Goal: Submit feedback/report problem

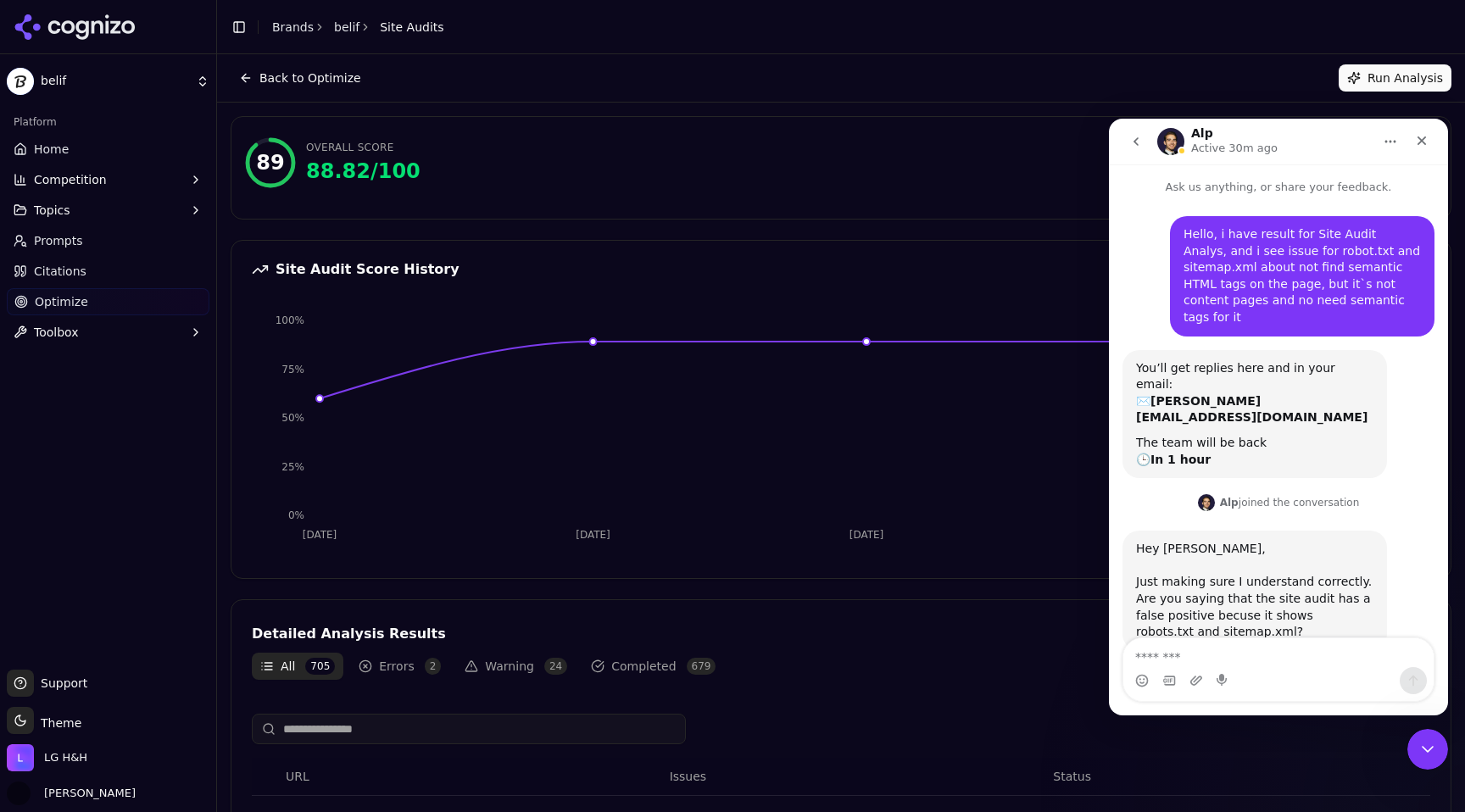
click at [1229, 663] on textarea "Message…" at bounding box center [1278, 653] width 310 height 29
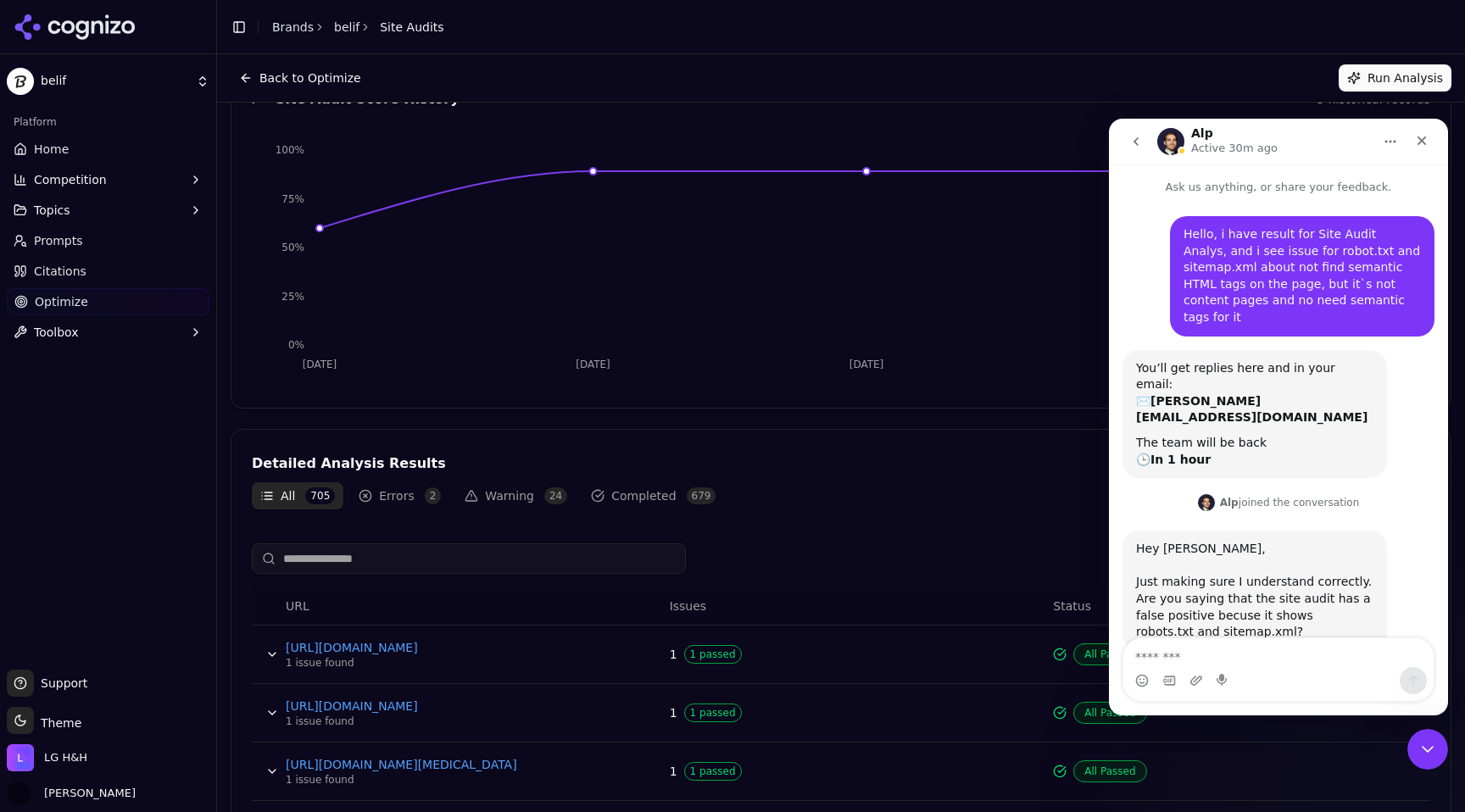
click at [408, 493] on button "Errors 2" at bounding box center [400, 496] width 99 height 27
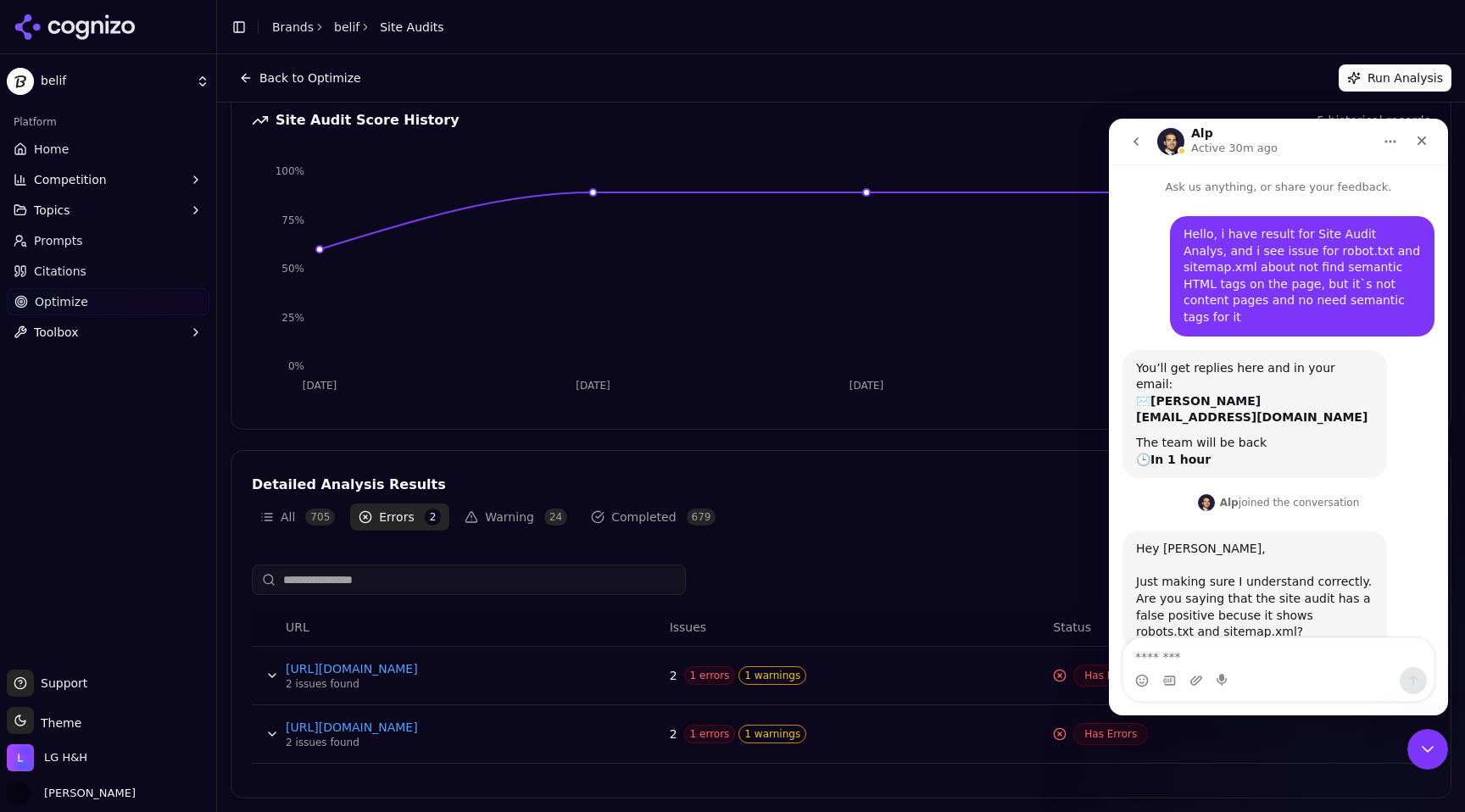
click at [523, 527] on button "Warning 24" at bounding box center [516, 517] width 119 height 27
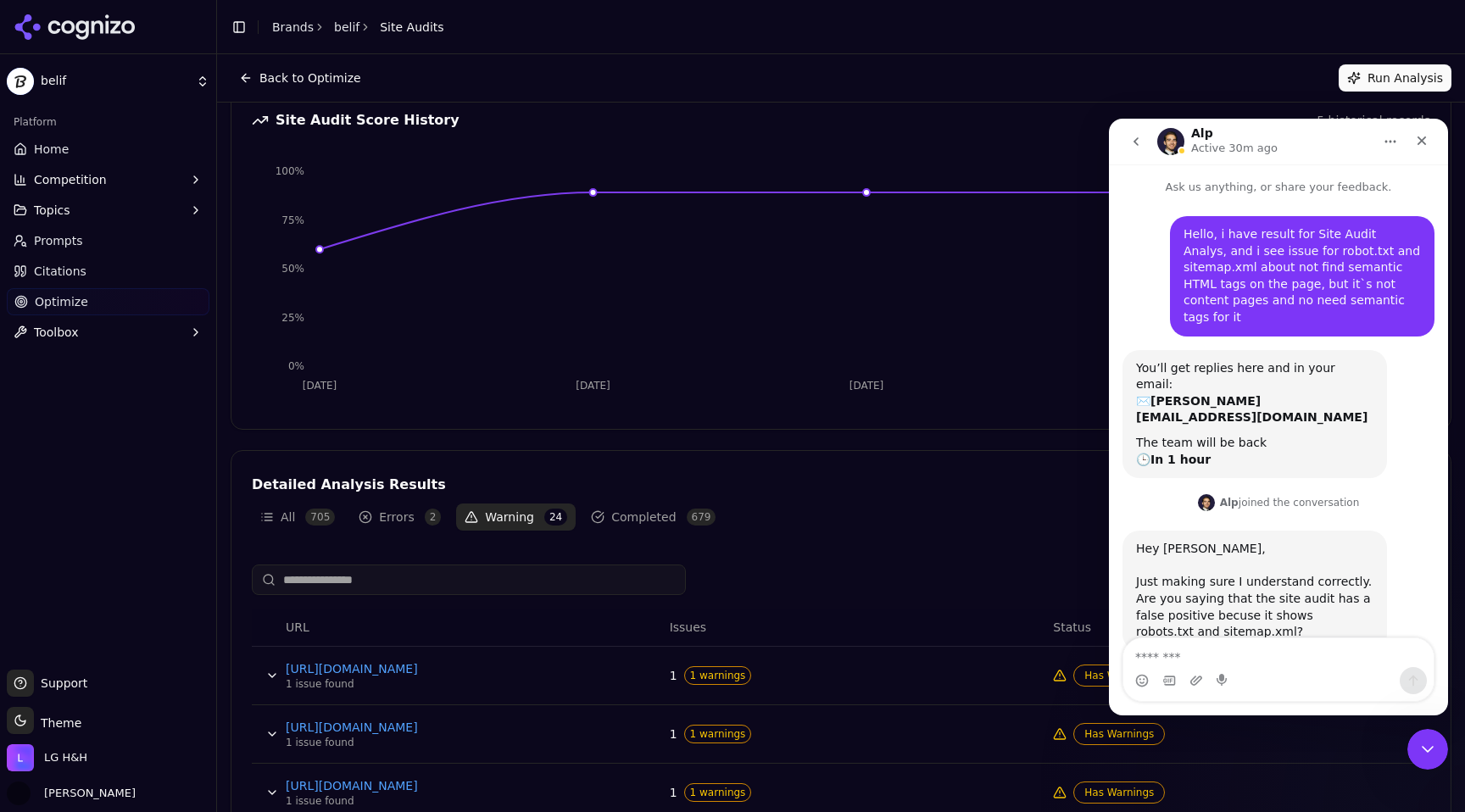
click at [309, 525] on button "All 705" at bounding box center [297, 517] width 92 height 27
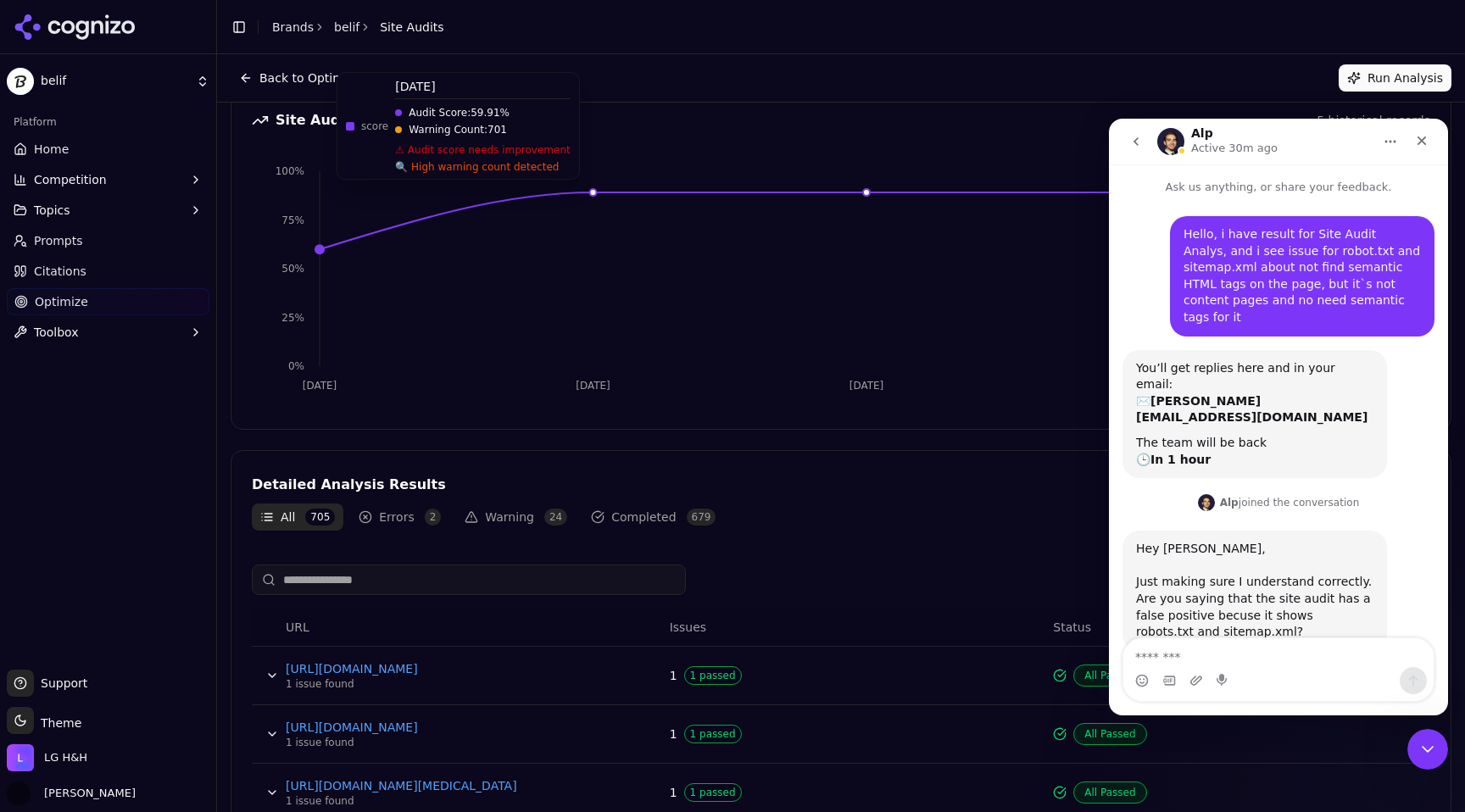
scroll to position [0, 0]
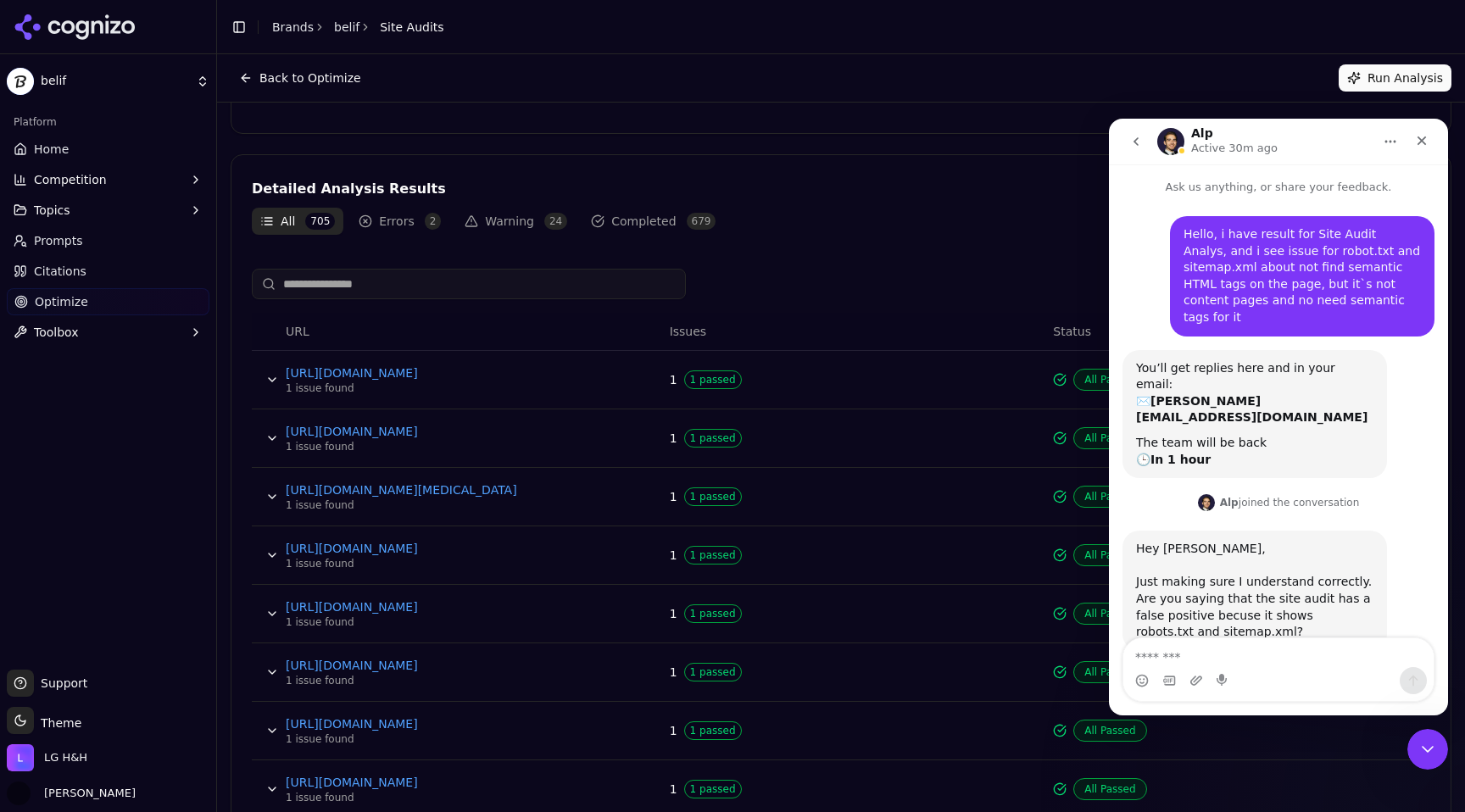
click at [393, 216] on button "Errors 2" at bounding box center [400, 222] width 99 height 27
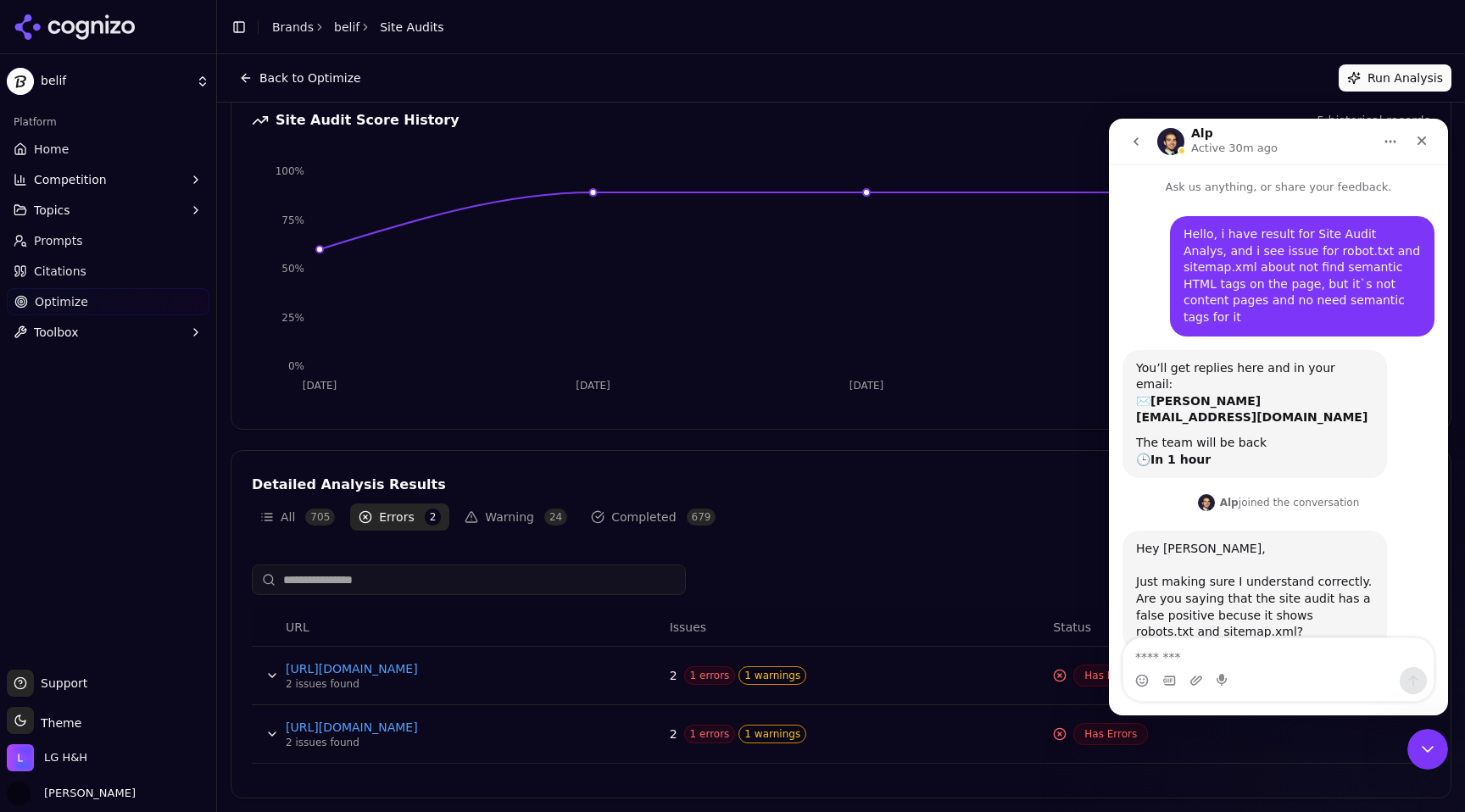
click at [266, 675] on button "Data table" at bounding box center [272, 676] width 27 height 27
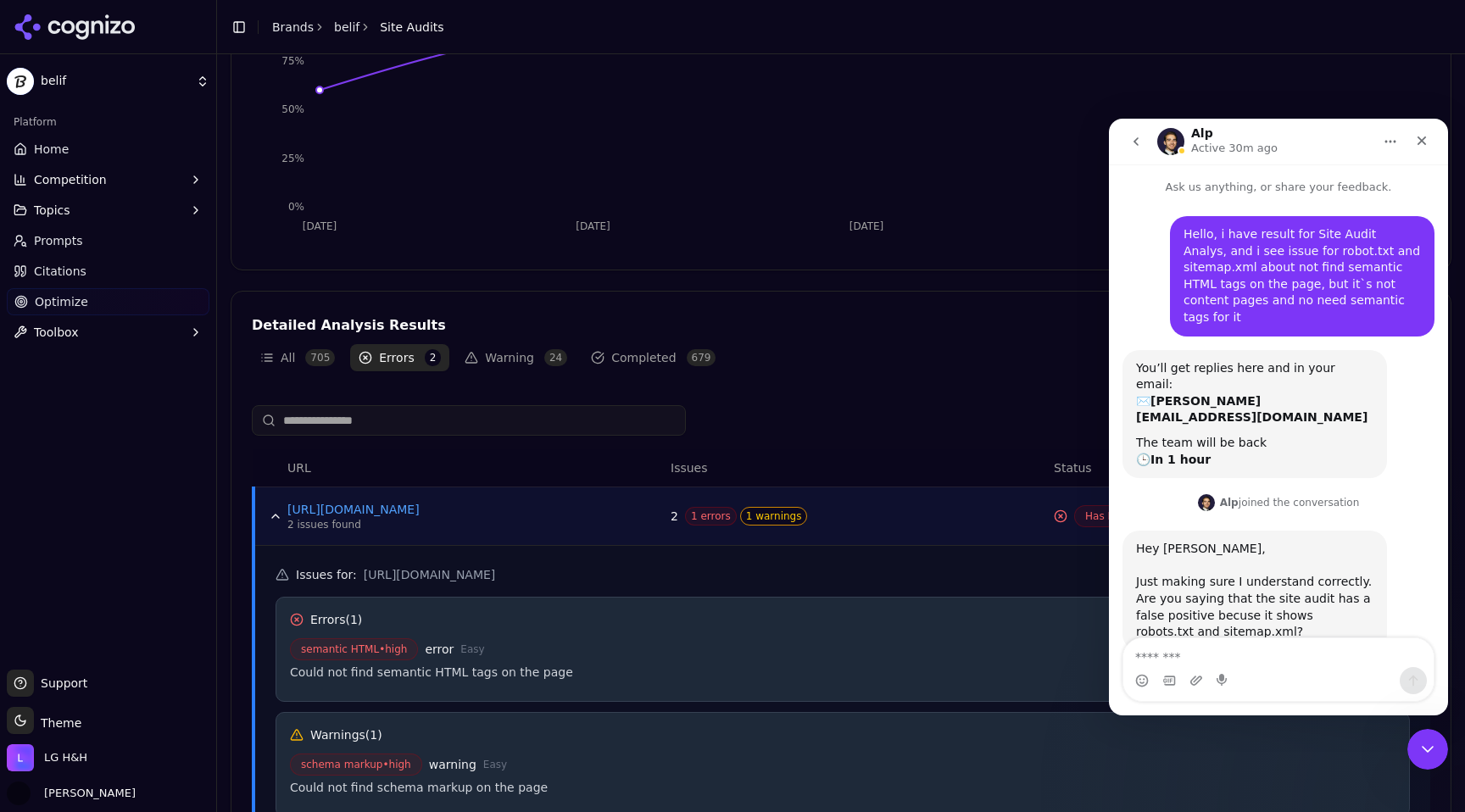
scroll to position [398, 0]
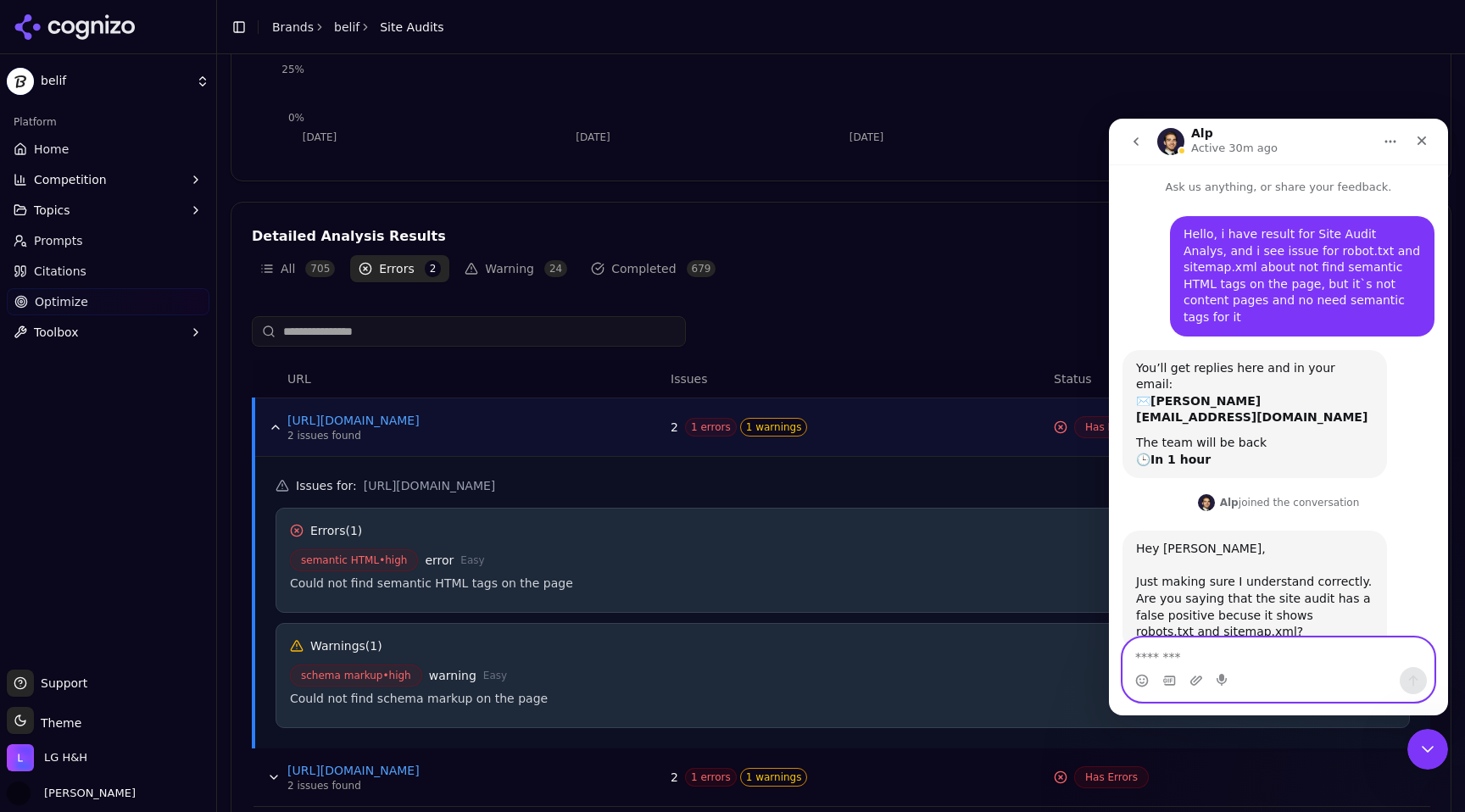
click at [1168, 657] on textarea "Message…" at bounding box center [1278, 653] width 310 height 29
paste textarea "**********"
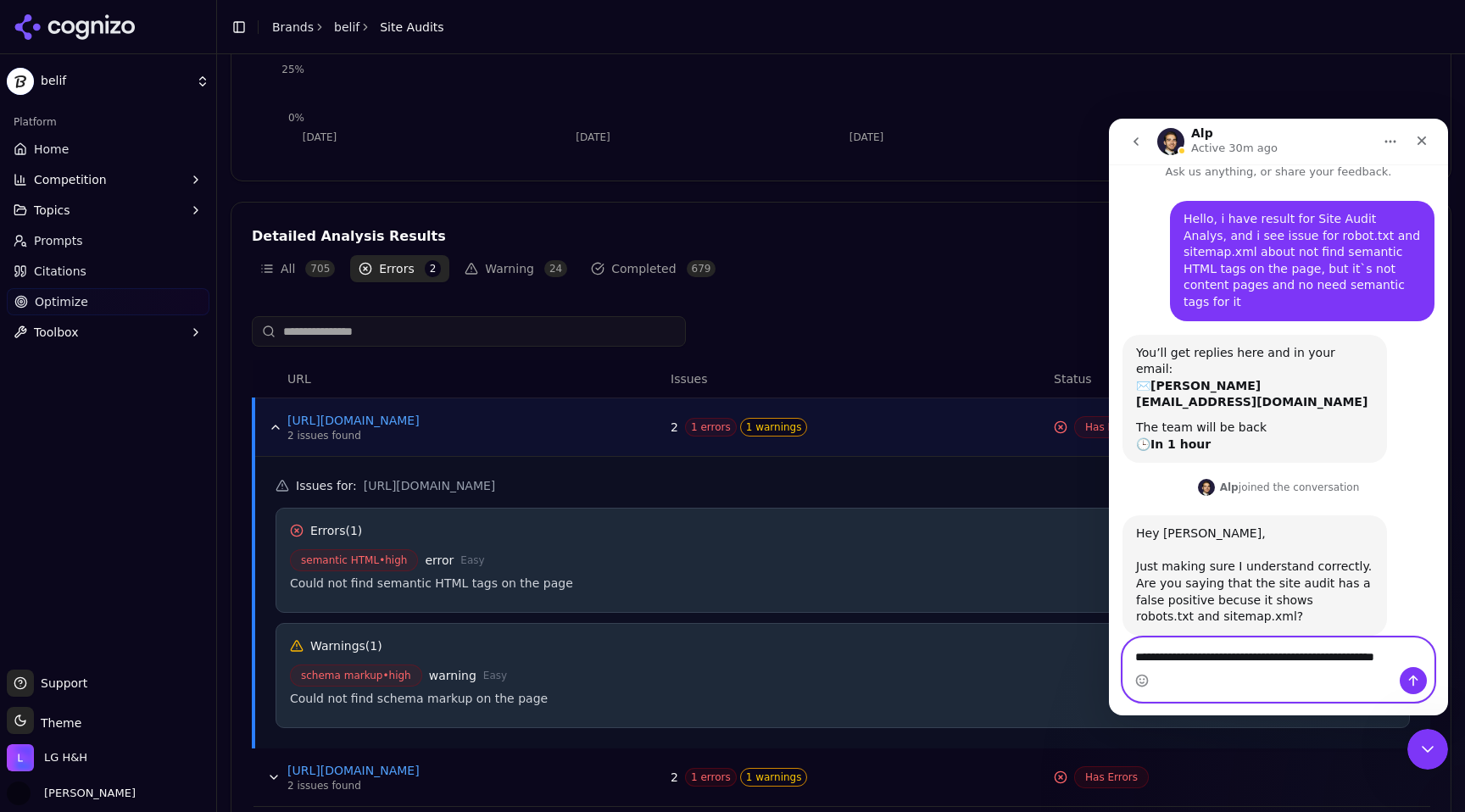
paste textarea "*"
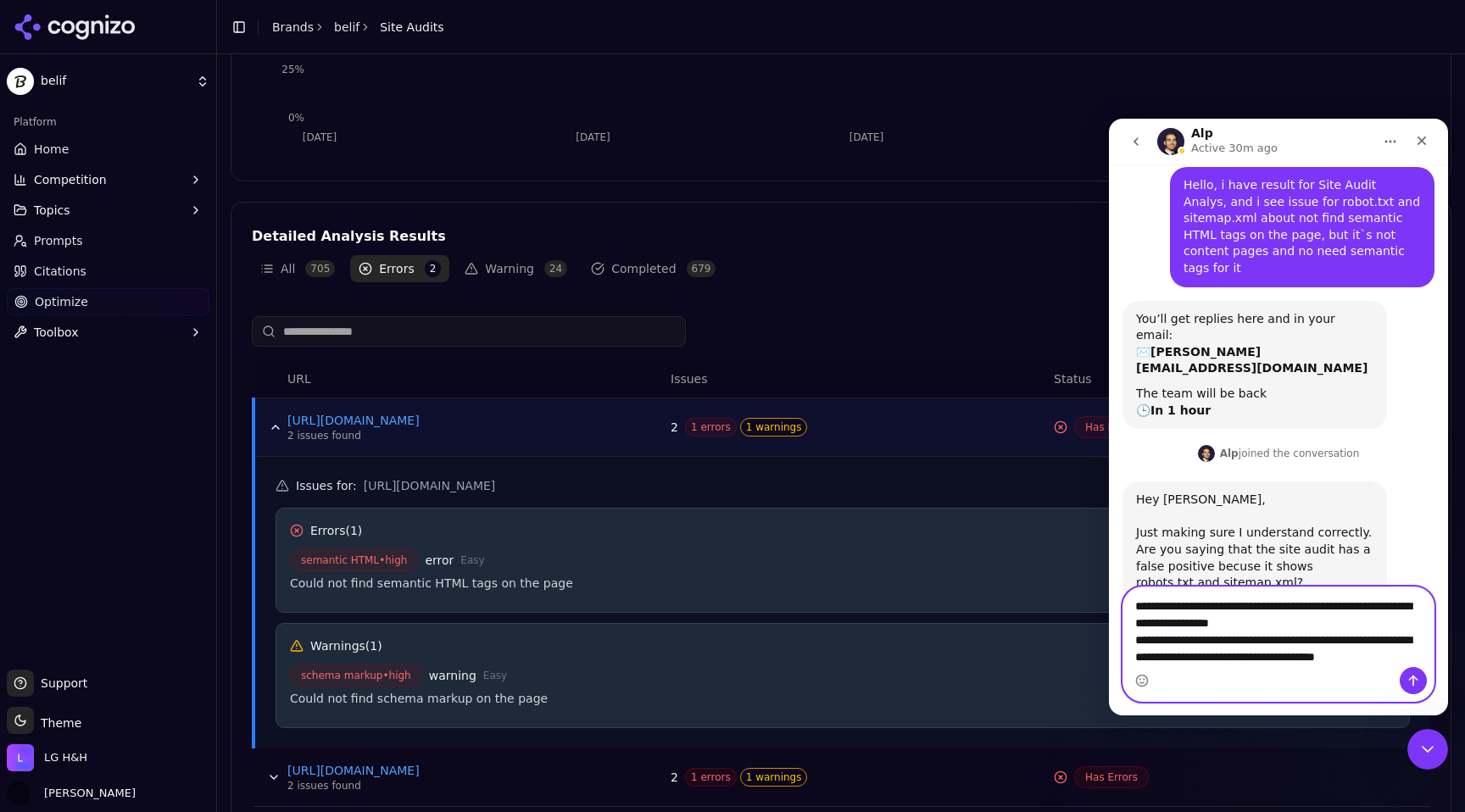
scroll to position [66, 0]
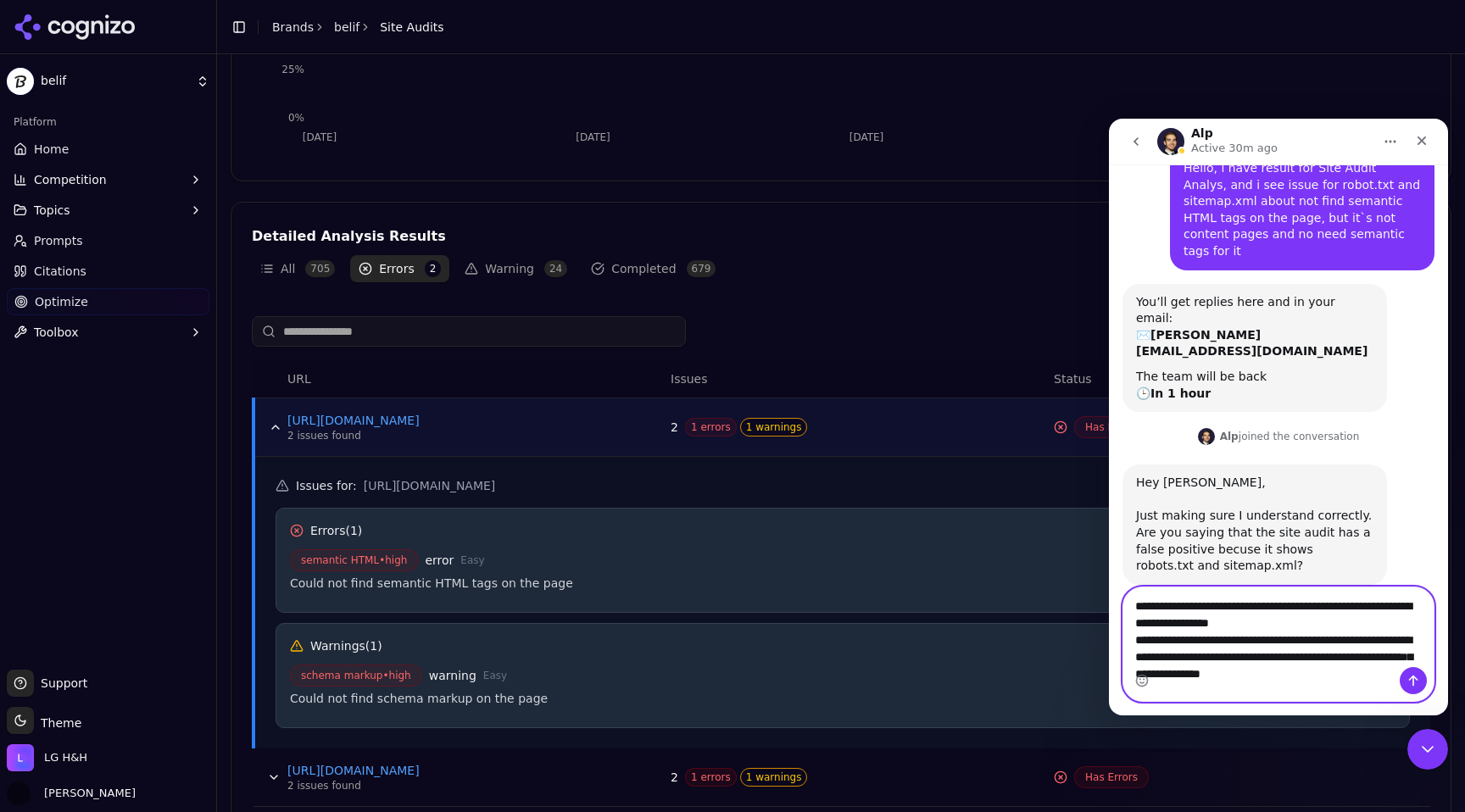
type textarea "**********"
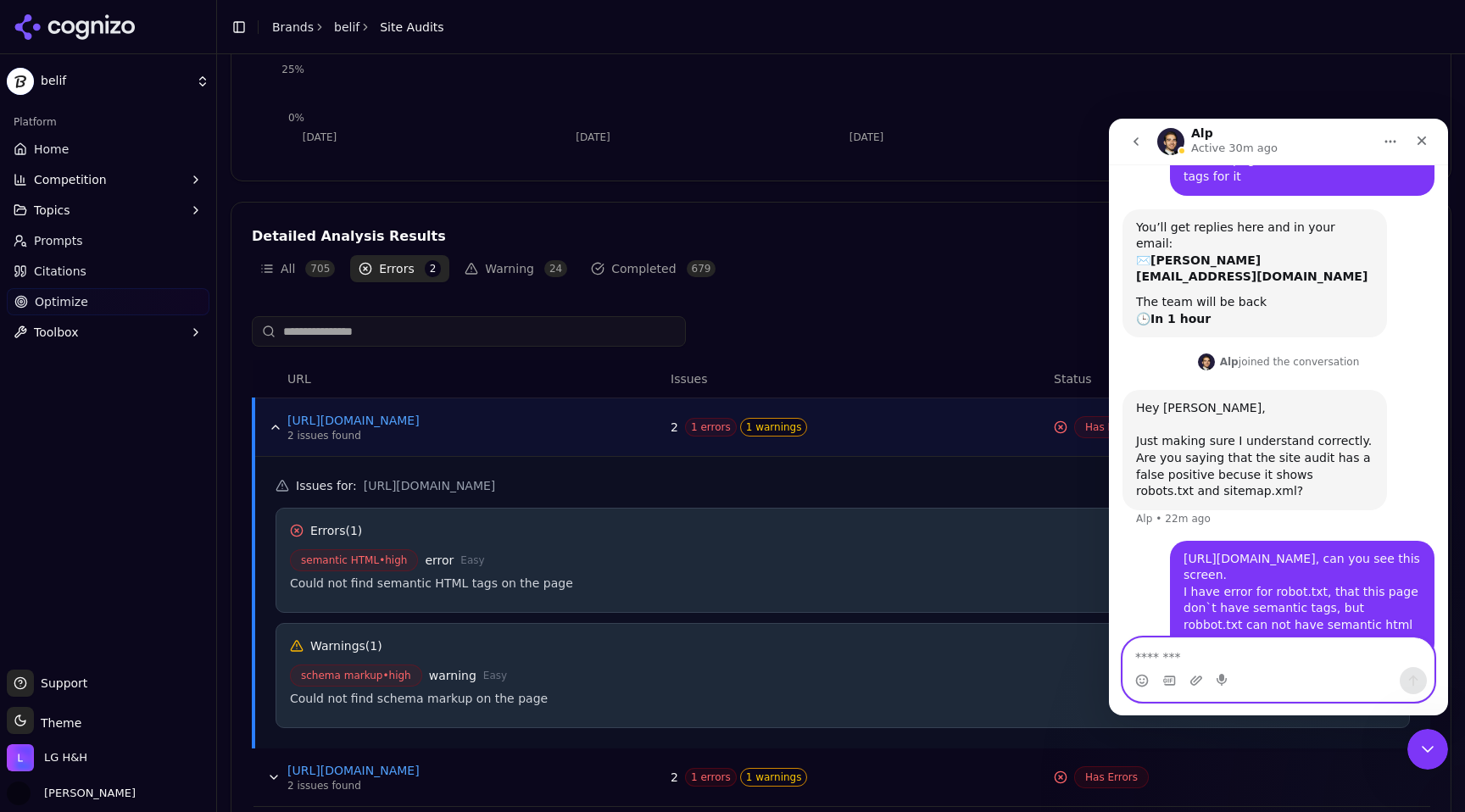
scroll to position [148, 0]
